Goal: Task Accomplishment & Management: Manage account settings

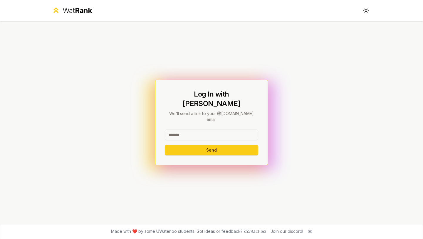
click at [194, 129] on input at bounding box center [212, 134] width 94 height 11
type input "********"
click at [181, 148] on div "Log In with WatIAM We'll send a link to your @[DOMAIN_NAME] email ******** Send" at bounding box center [211, 122] width 113 height 85
click at [189, 145] on button "Send" at bounding box center [212, 150] width 94 height 11
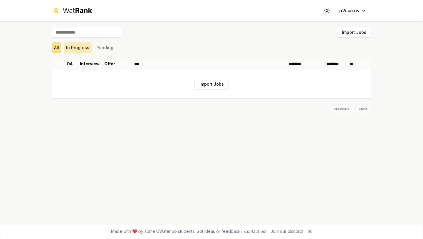
click at [79, 49] on button "In Progress" at bounding box center [78, 47] width 28 height 11
click at [58, 51] on button "All" at bounding box center [57, 47] width 10 height 11
click at [73, 65] on th "OA" at bounding box center [69, 64] width 16 height 12
click at [72, 63] on icon at bounding box center [73, 63] width 5 height 7
click at [107, 31] on input at bounding box center [87, 32] width 71 height 11
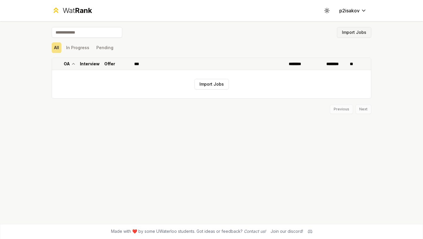
click at [347, 27] on button "Import Jobs" at bounding box center [354, 32] width 34 height 11
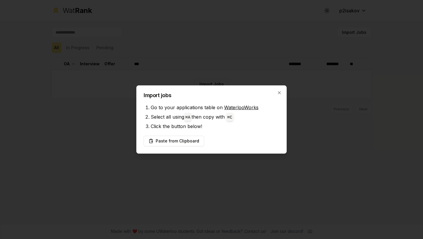
click at [246, 73] on div at bounding box center [211, 119] width 423 height 239
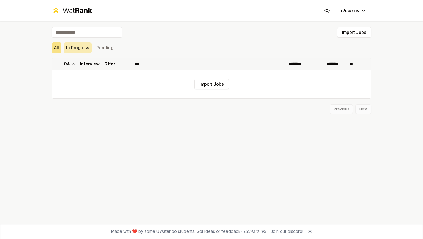
click at [67, 47] on button "In Progress" at bounding box center [78, 47] width 28 height 11
click at [104, 49] on button "Pending" at bounding box center [105, 47] width 22 height 11
click at [75, 9] on span "Rank" at bounding box center [83, 10] width 17 height 9
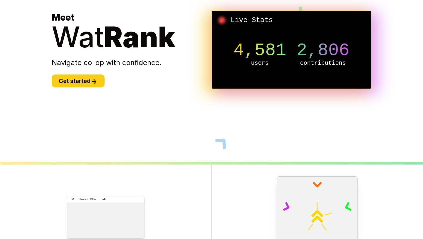
scroll to position [226, 0]
